Goal: Answer question/provide support

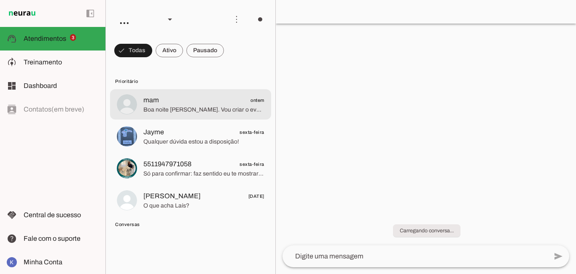
click at [235, 110] on span "Boa noite [PERSON_NAME]. Vou criar o evento aqui, qual o seu e-mail?" at bounding box center [203, 110] width 121 height 8
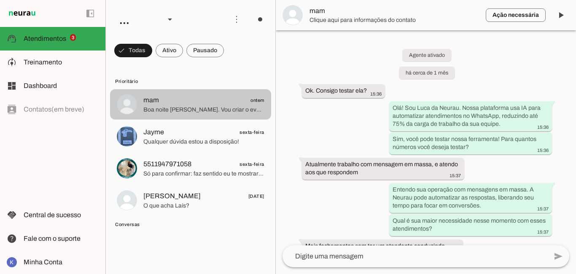
scroll to position [1053, 0]
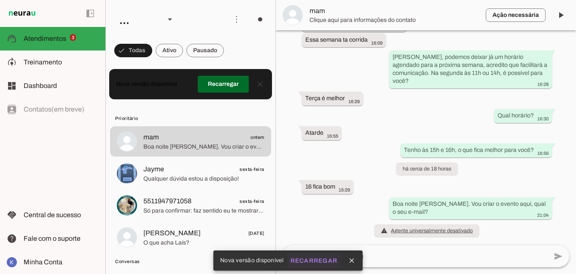
click at [0, 0] on slot "Recarregar" at bounding box center [0, 0] width 0 height 0
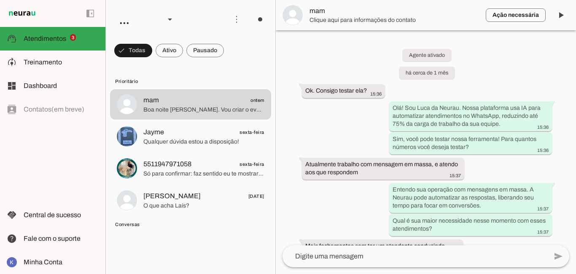
scroll to position [1053, 0]
